Goal: Book appointment/travel/reservation

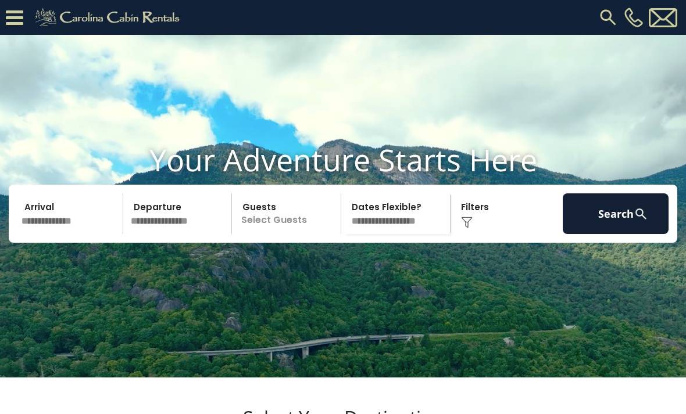
click at [74, 234] on input "text" at bounding box center [70, 214] width 106 height 41
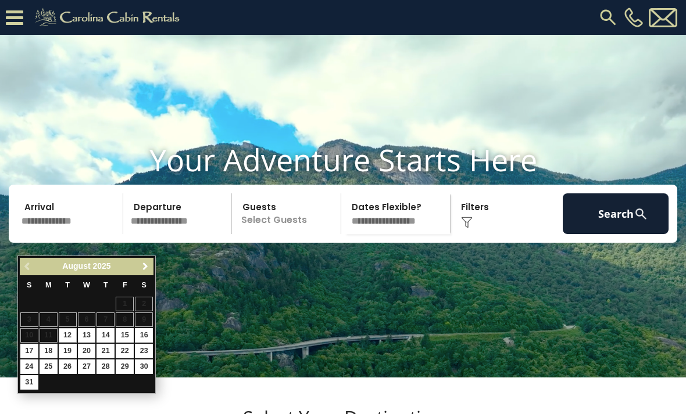
click at [143, 265] on span "Next" at bounding box center [145, 266] width 9 height 9
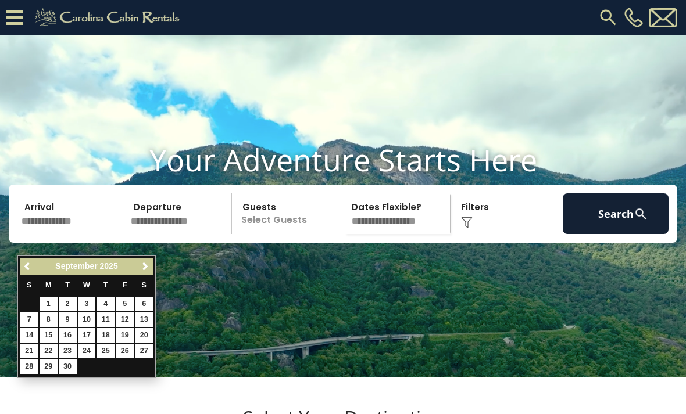
click at [146, 266] on span "Next" at bounding box center [145, 266] width 9 height 9
click at [149, 266] on span "Next" at bounding box center [145, 266] width 9 height 9
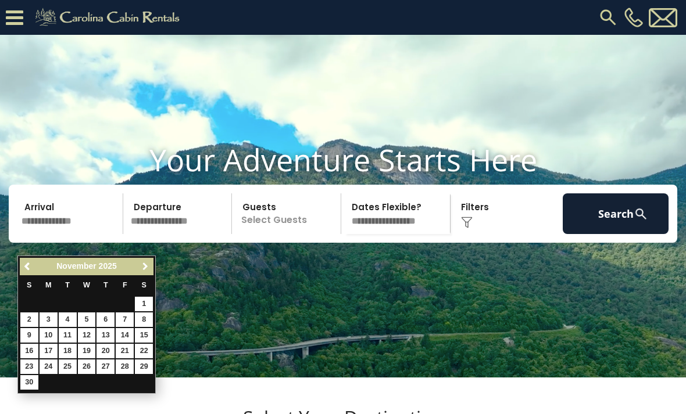
click at [148, 268] on span "Next" at bounding box center [145, 266] width 9 height 9
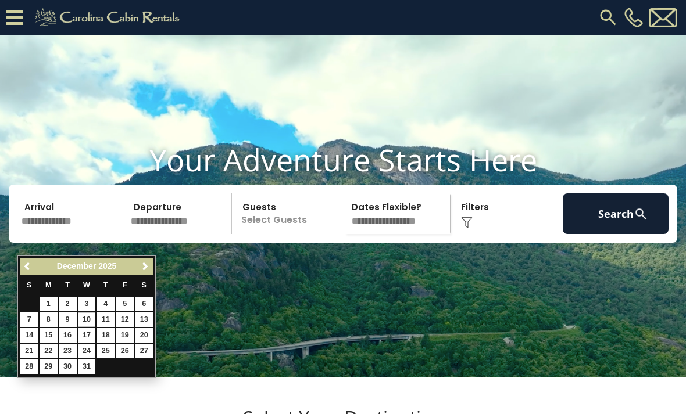
click at [86, 319] on link "10" at bounding box center [87, 320] width 18 height 15
type input "********"
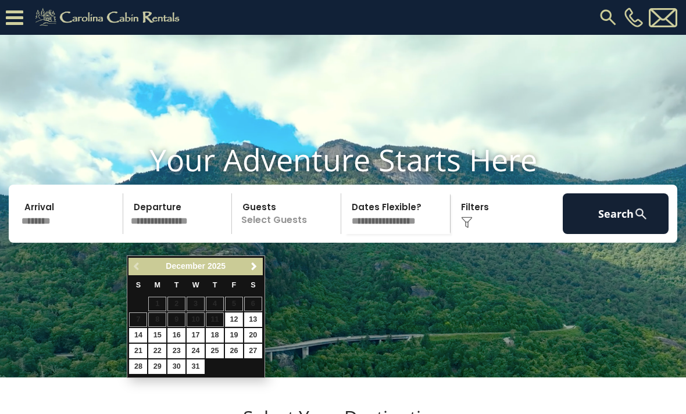
click at [234, 319] on link "12" at bounding box center [234, 320] width 18 height 15
type input "********"
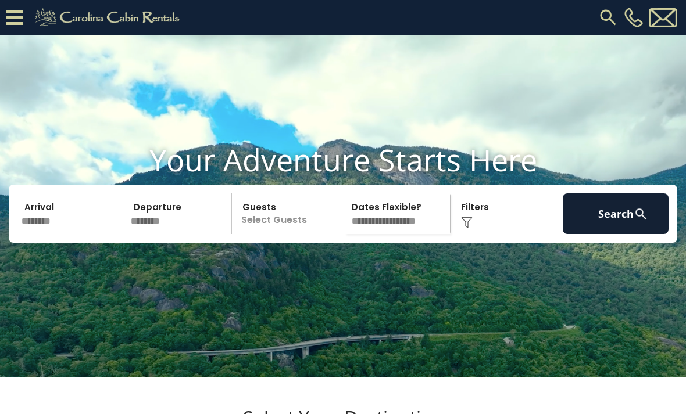
click at [281, 234] on p "Select Guests" at bounding box center [287, 214] width 105 height 41
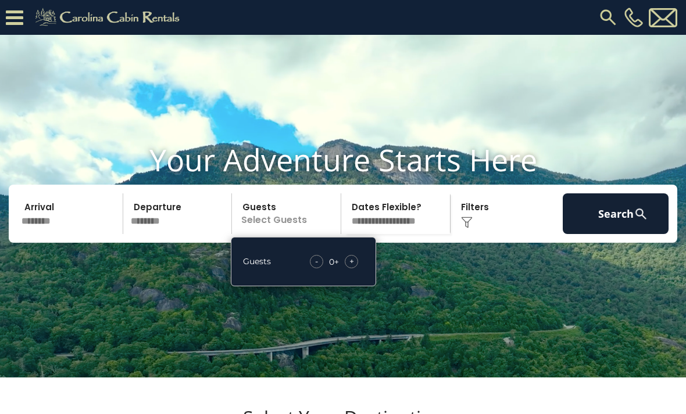
click at [353, 267] on span "+" at bounding box center [351, 262] width 5 height 12
click at [357, 269] on div "+" at bounding box center [351, 261] width 13 height 13
click at [356, 269] on div "+" at bounding box center [351, 261] width 13 height 13
click at [410, 234] on select "**********" at bounding box center [397, 214] width 105 height 41
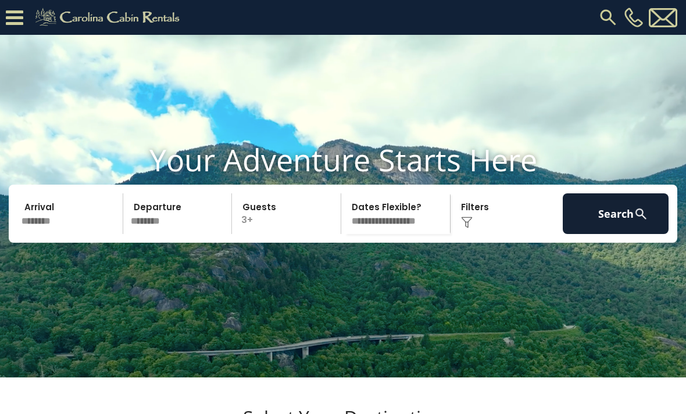
select select "*"
click at [474, 234] on div "Click to Choose" at bounding box center [507, 214] width 106 height 41
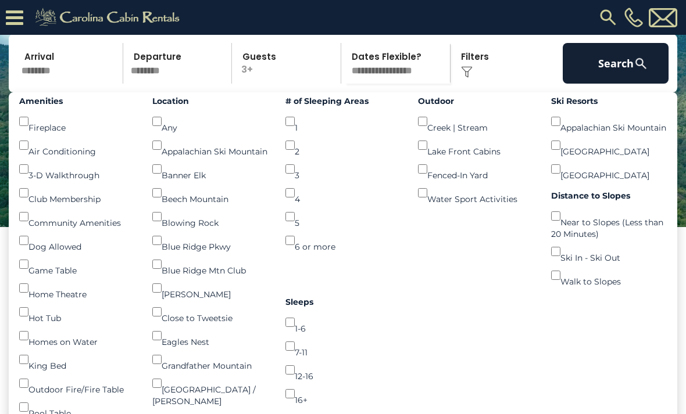
scroll to position [115, 0]
click at [616, 84] on button "Search" at bounding box center [616, 64] width 106 height 41
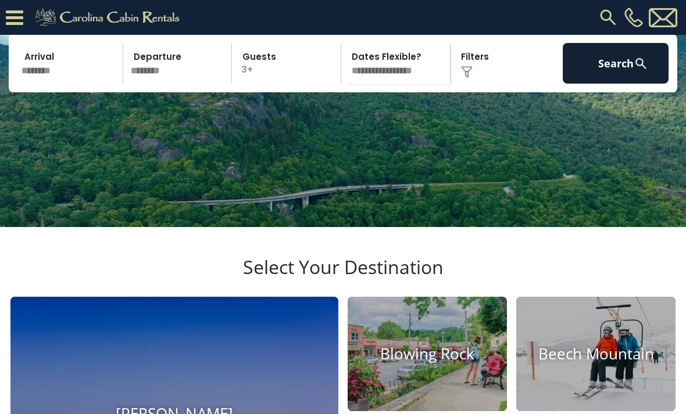
click at [623, 84] on button "Search" at bounding box center [616, 63] width 106 height 41
click at [100, 297] on img at bounding box center [174, 414] width 328 height 235
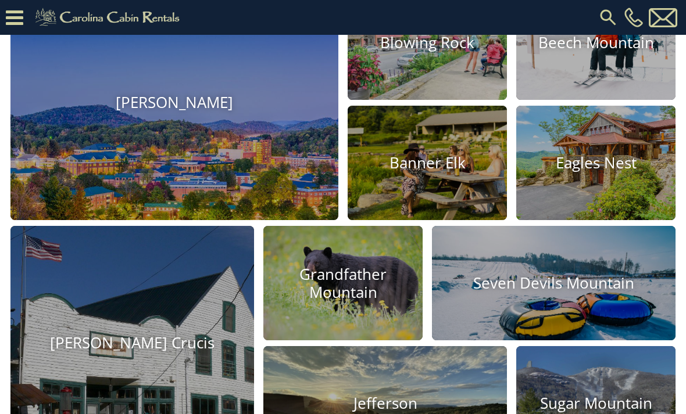
click at [309, 160] on img at bounding box center [174, 102] width 328 height 235
click at [269, 114] on img at bounding box center [174, 102] width 328 height 235
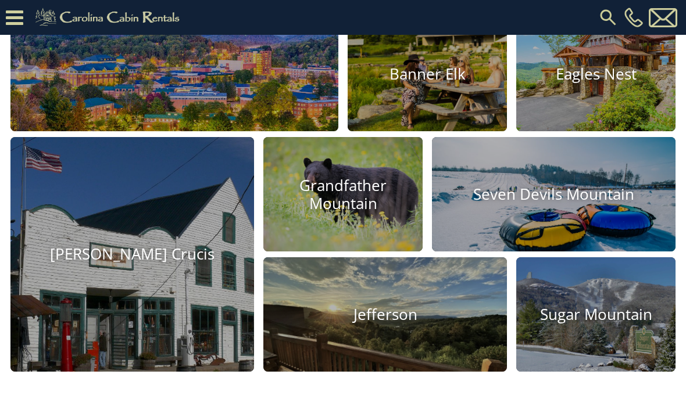
click at [228, 131] on img at bounding box center [174, 14] width 328 height 235
